Goal: Obtain resource: Download file/media

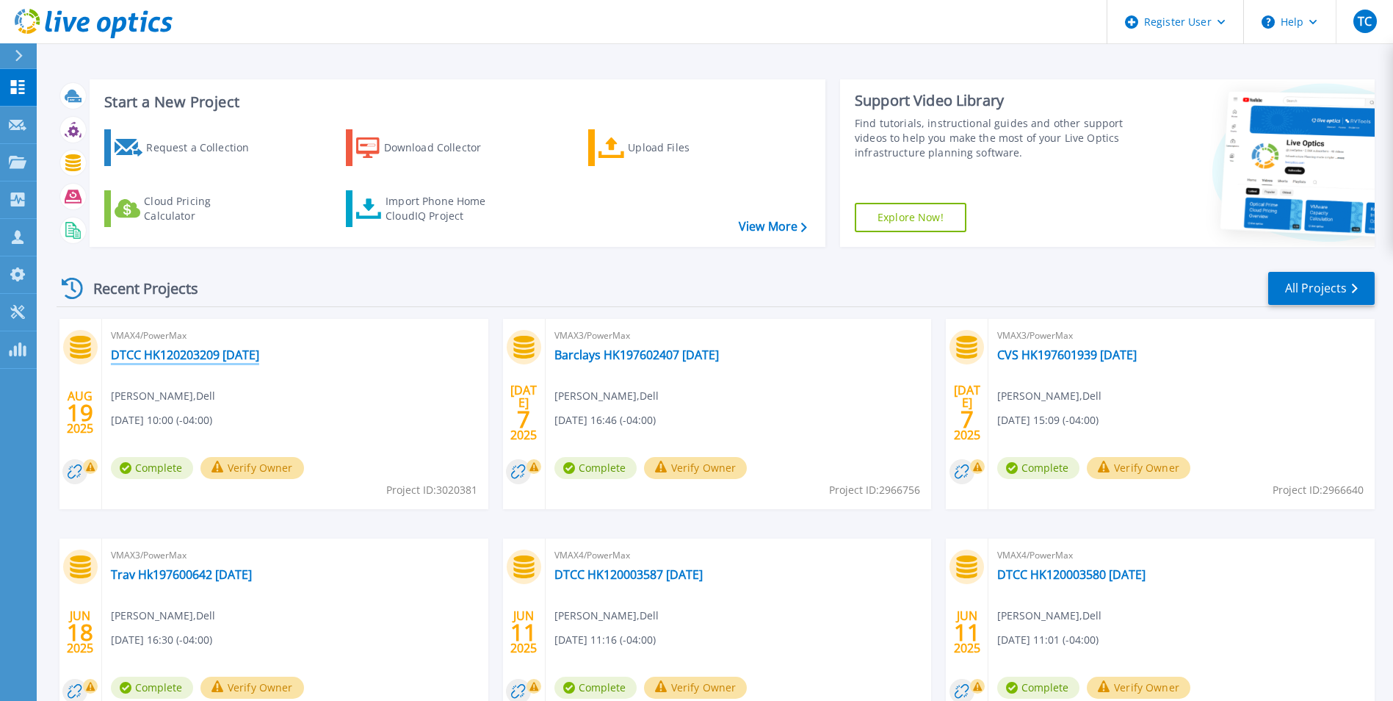
click at [225, 352] on link "DTCC HK120203209 [DATE]" at bounding box center [185, 354] width 148 height 15
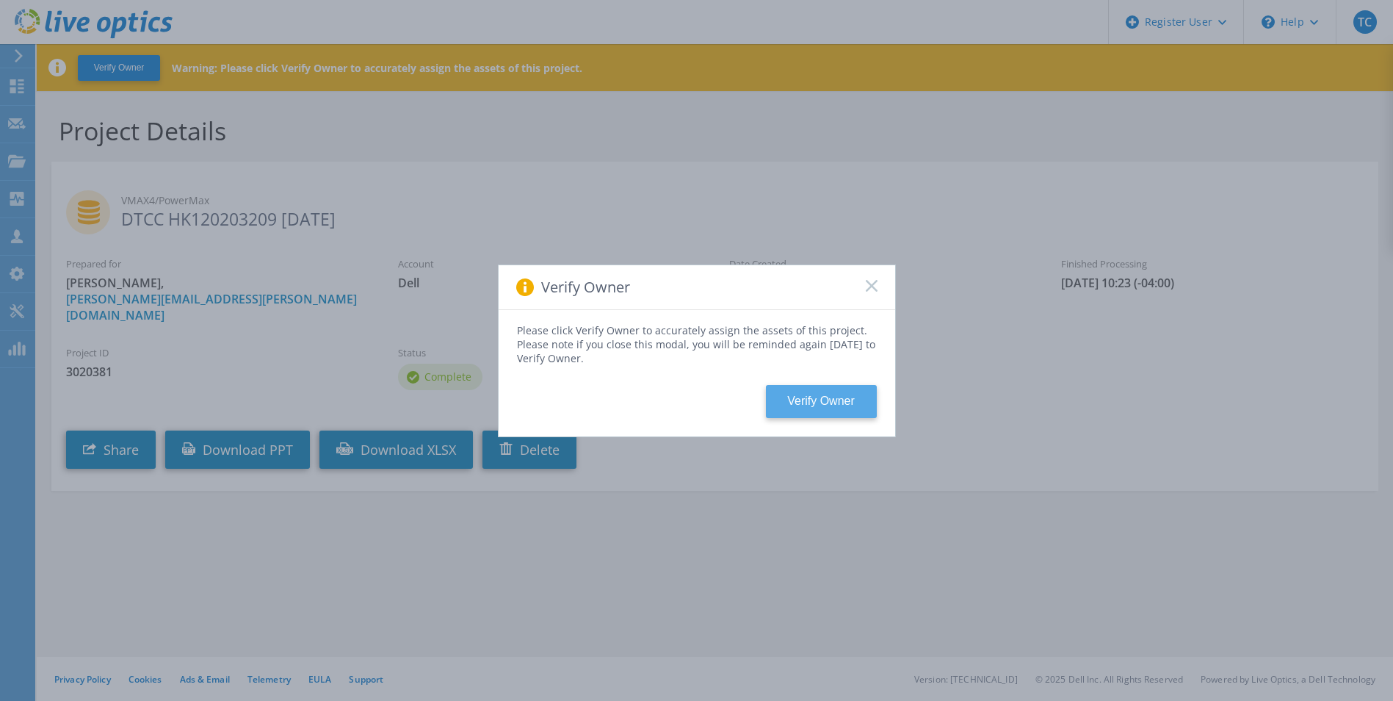
click at [840, 397] on button "Verify Owner" at bounding box center [821, 401] width 111 height 33
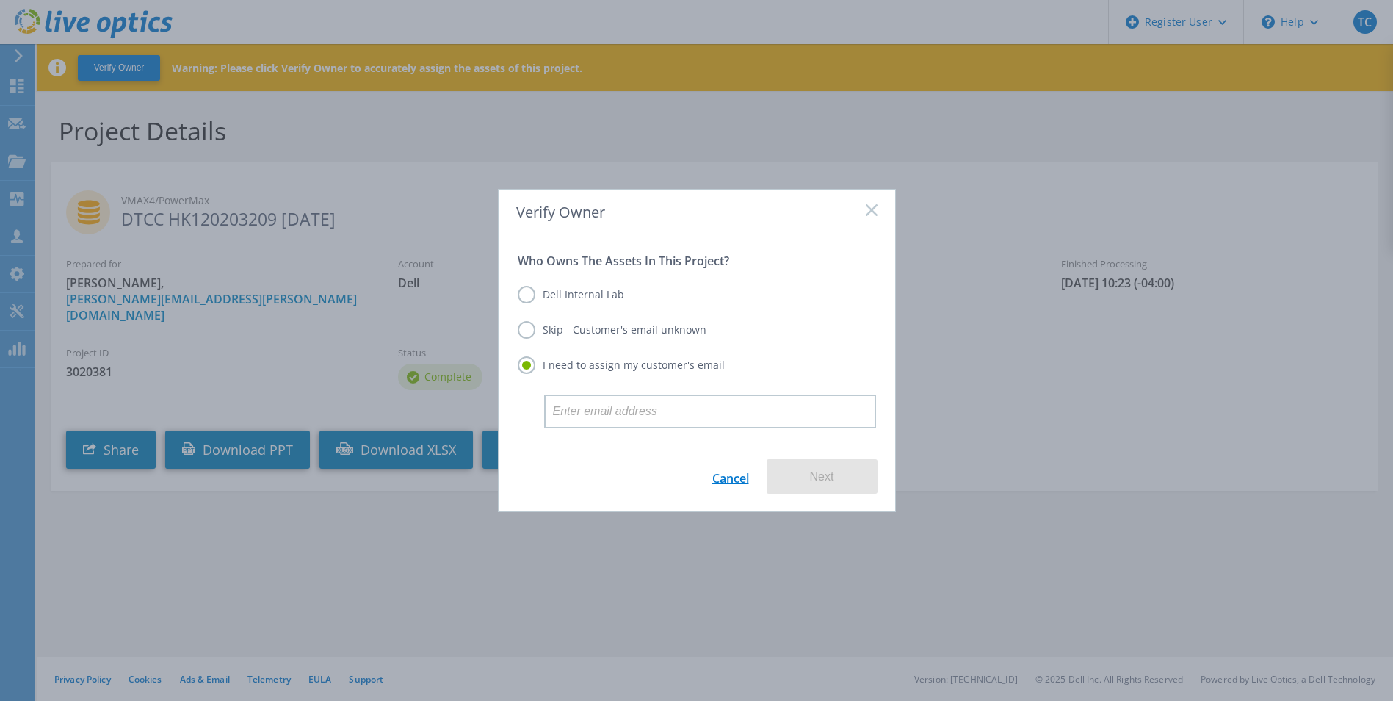
click at [726, 480] on link "Cancel" at bounding box center [730, 476] width 37 height 35
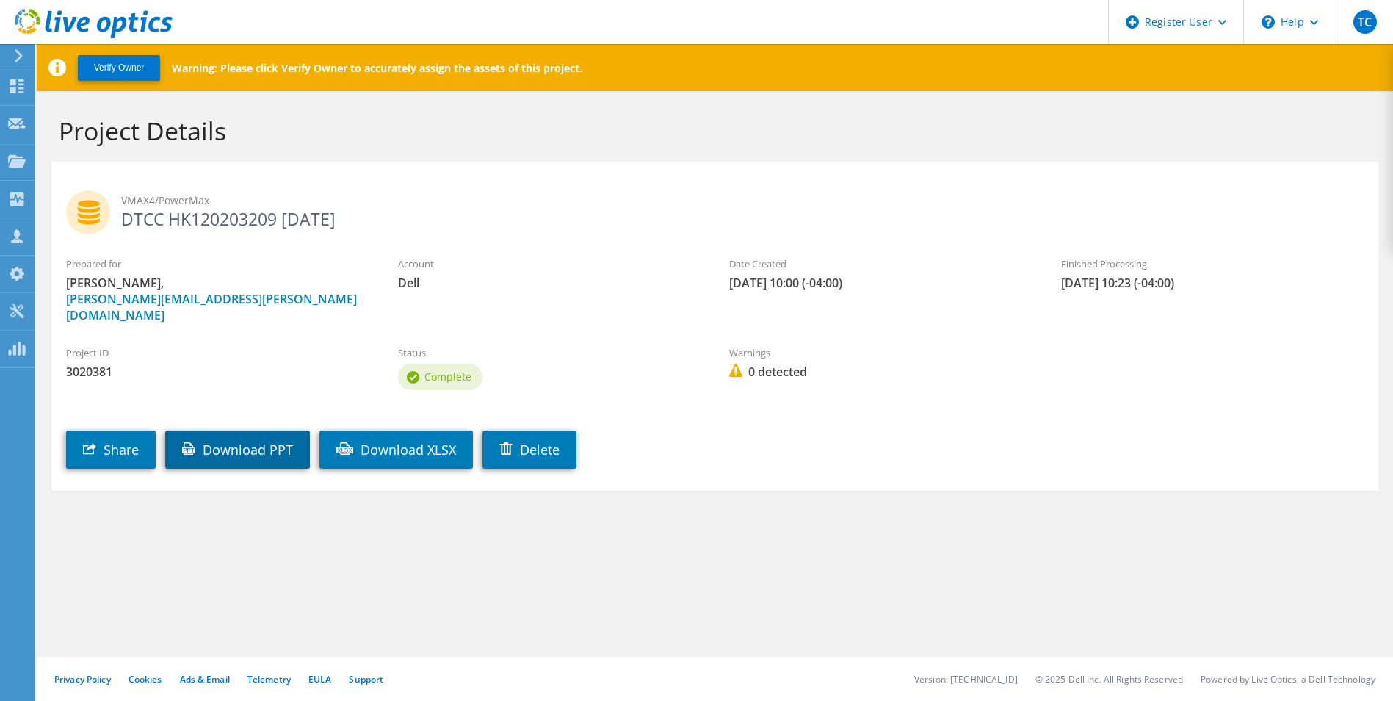
click at [232, 436] on link "Download PPT" at bounding box center [237, 449] width 145 height 38
click at [19, 88] on use at bounding box center [17, 86] width 14 height 14
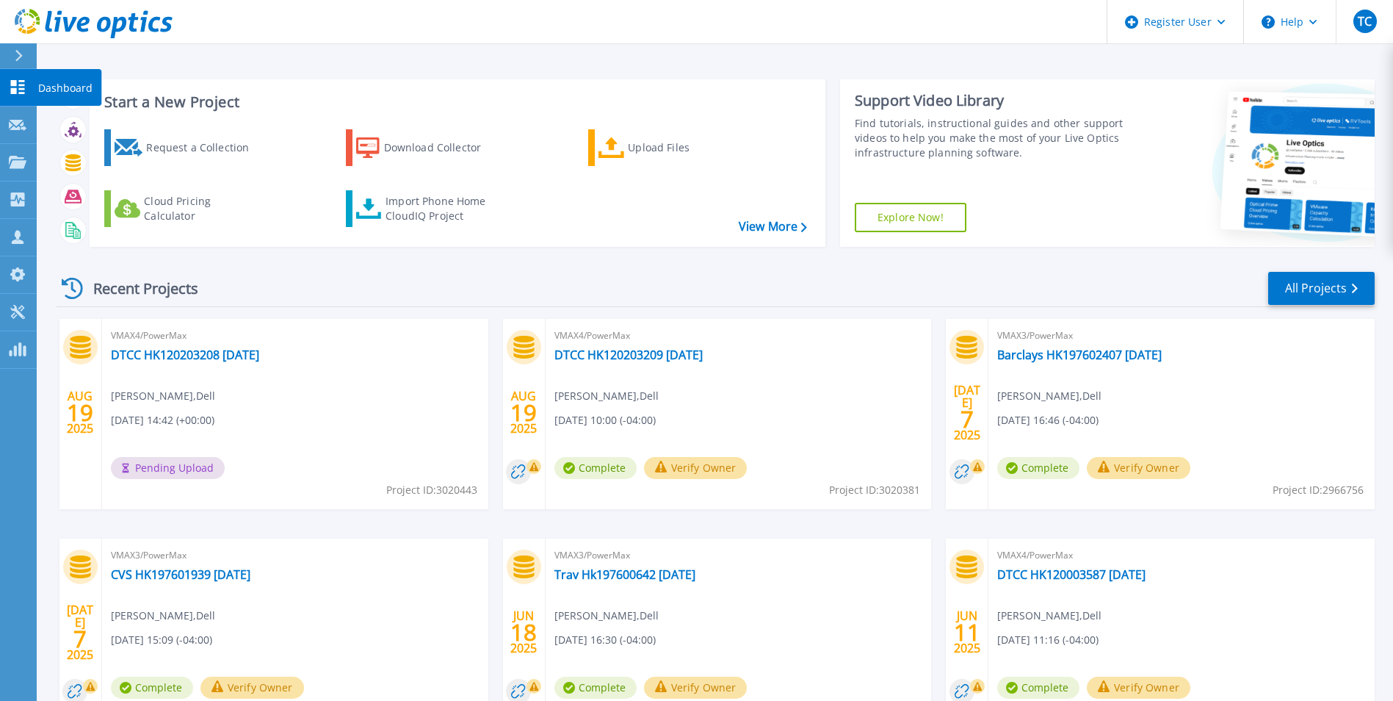
click at [19, 79] on link "Dashboard Dashboard" at bounding box center [18, 87] width 37 height 37
click at [192, 356] on link "DTCC HK120203208 Aug 2025" at bounding box center [185, 354] width 148 height 15
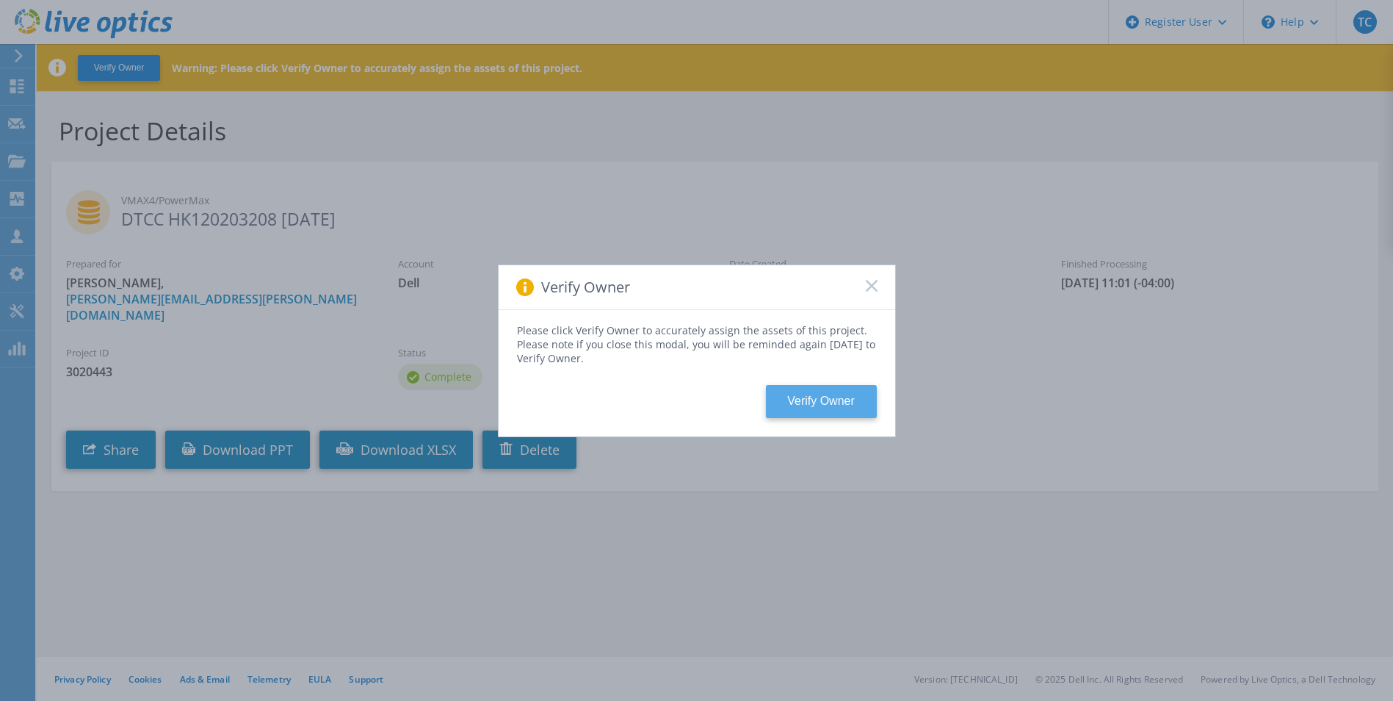
click at [815, 402] on button "Verify Owner" at bounding box center [821, 401] width 111 height 33
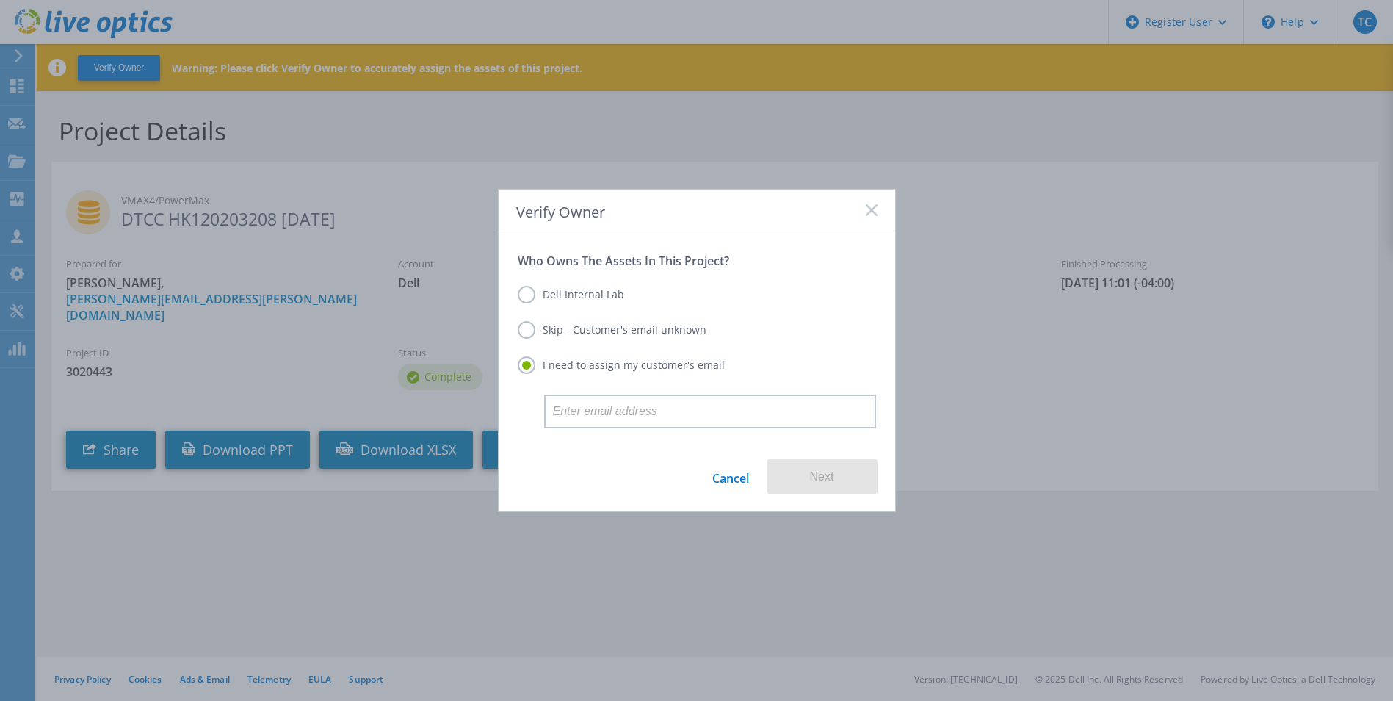
click at [874, 211] on rect at bounding box center [871, 209] width 12 height 12
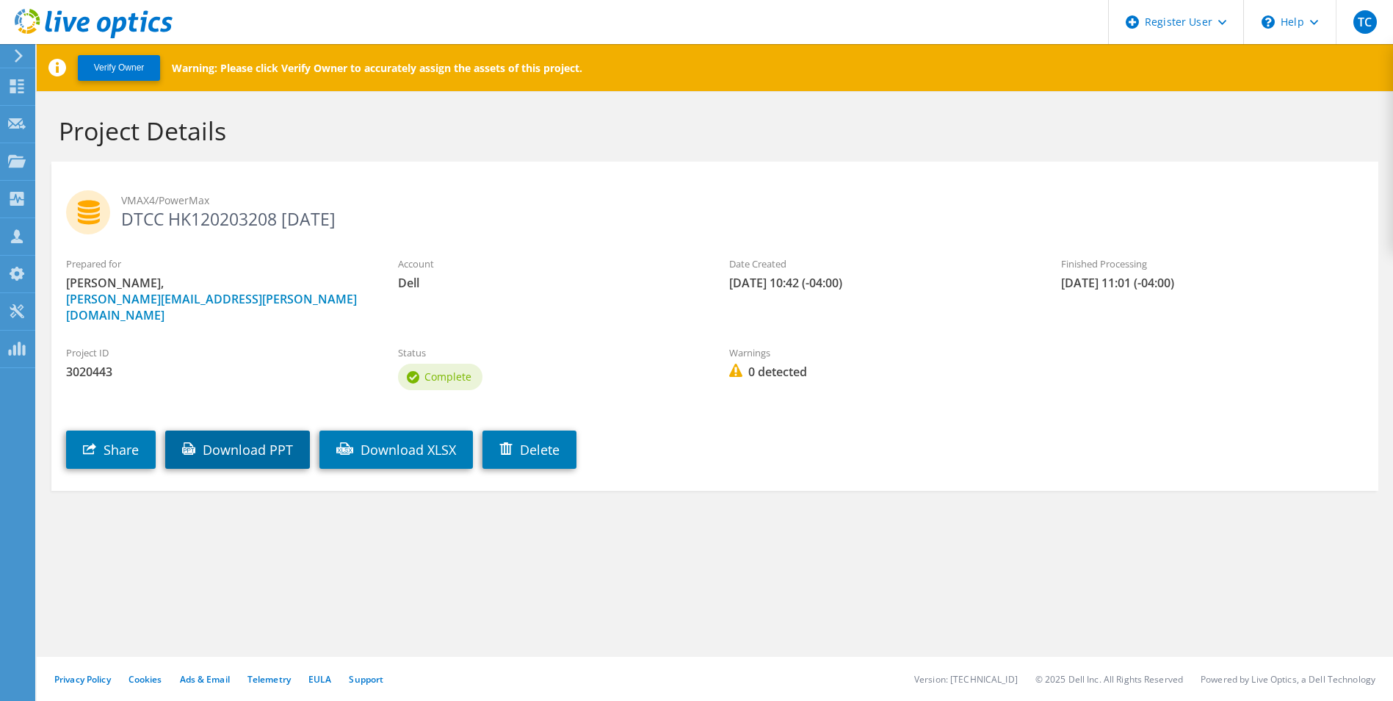
click at [241, 430] on link "Download PPT" at bounding box center [237, 449] width 145 height 38
